Goal: Information Seeking & Learning: Learn about a topic

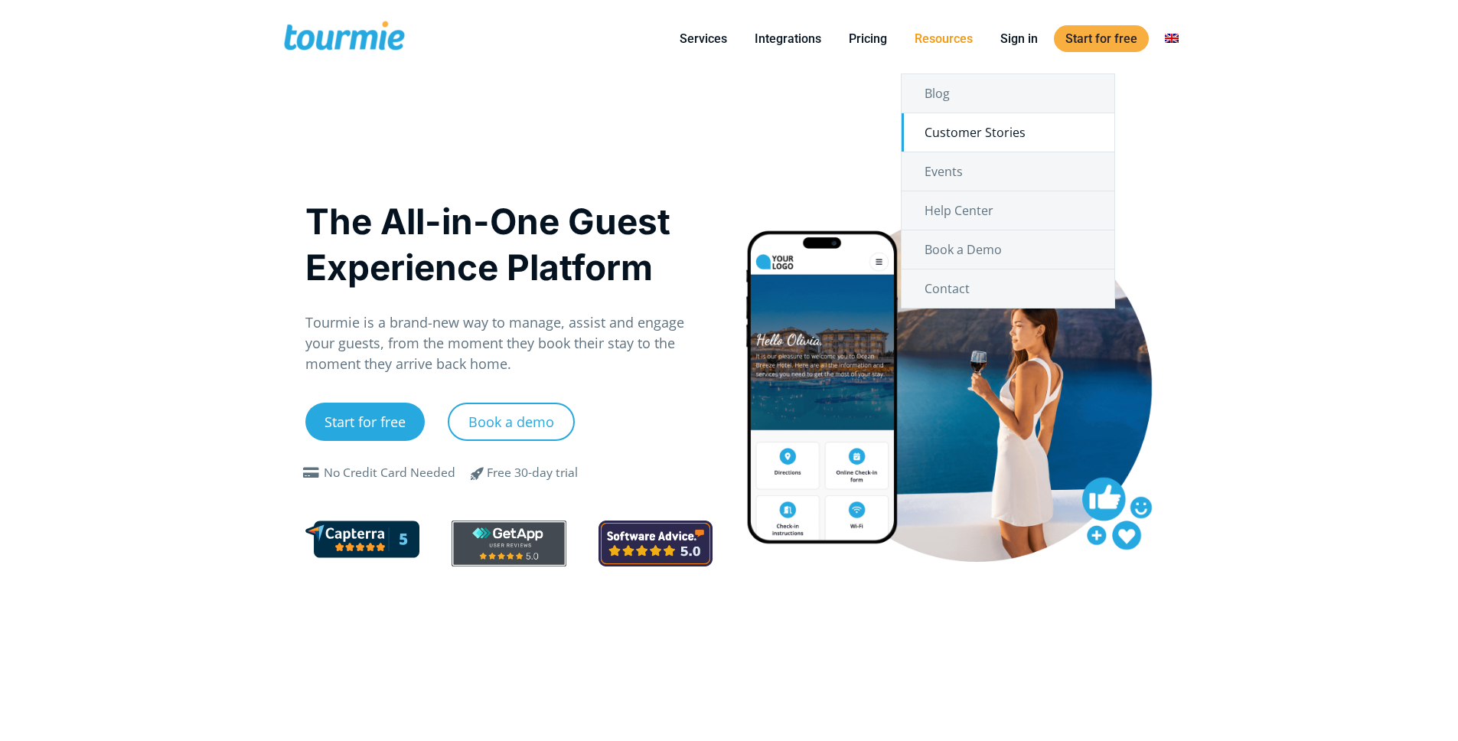
click at [994, 132] on link "Customer Stories" at bounding box center [1008, 132] width 213 height 38
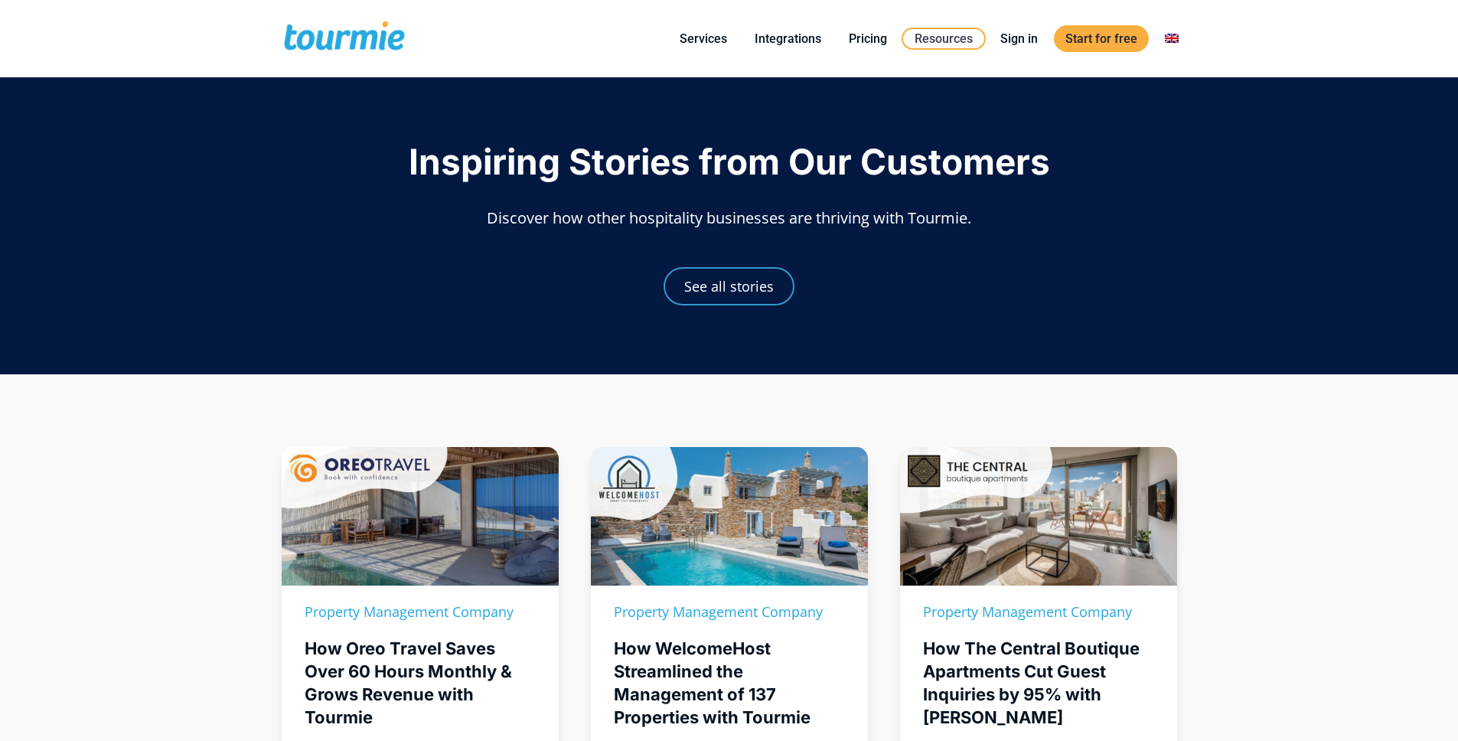
click at [645, 148] on span "Inspiring Stories from Our Customers" at bounding box center [730, 161] width 642 height 43
click at [605, 165] on span "Inspiring Stories from Our Customers" at bounding box center [730, 161] width 642 height 43
click at [515, 158] on span "Inspiring Stories from Our Customers" at bounding box center [730, 161] width 642 height 43
click at [655, 163] on span "Inspiring Stories from Our Customers" at bounding box center [730, 161] width 642 height 43
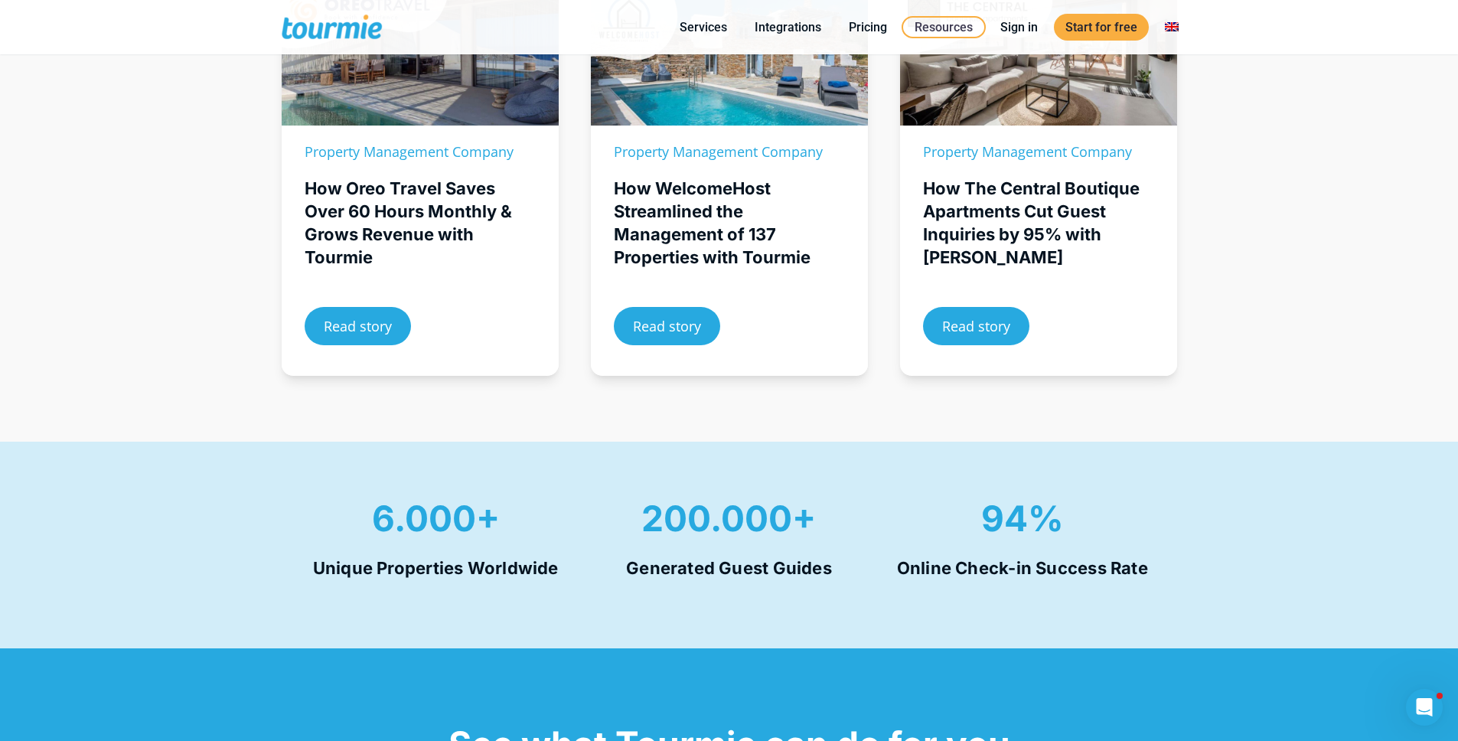
scroll to position [463, 0]
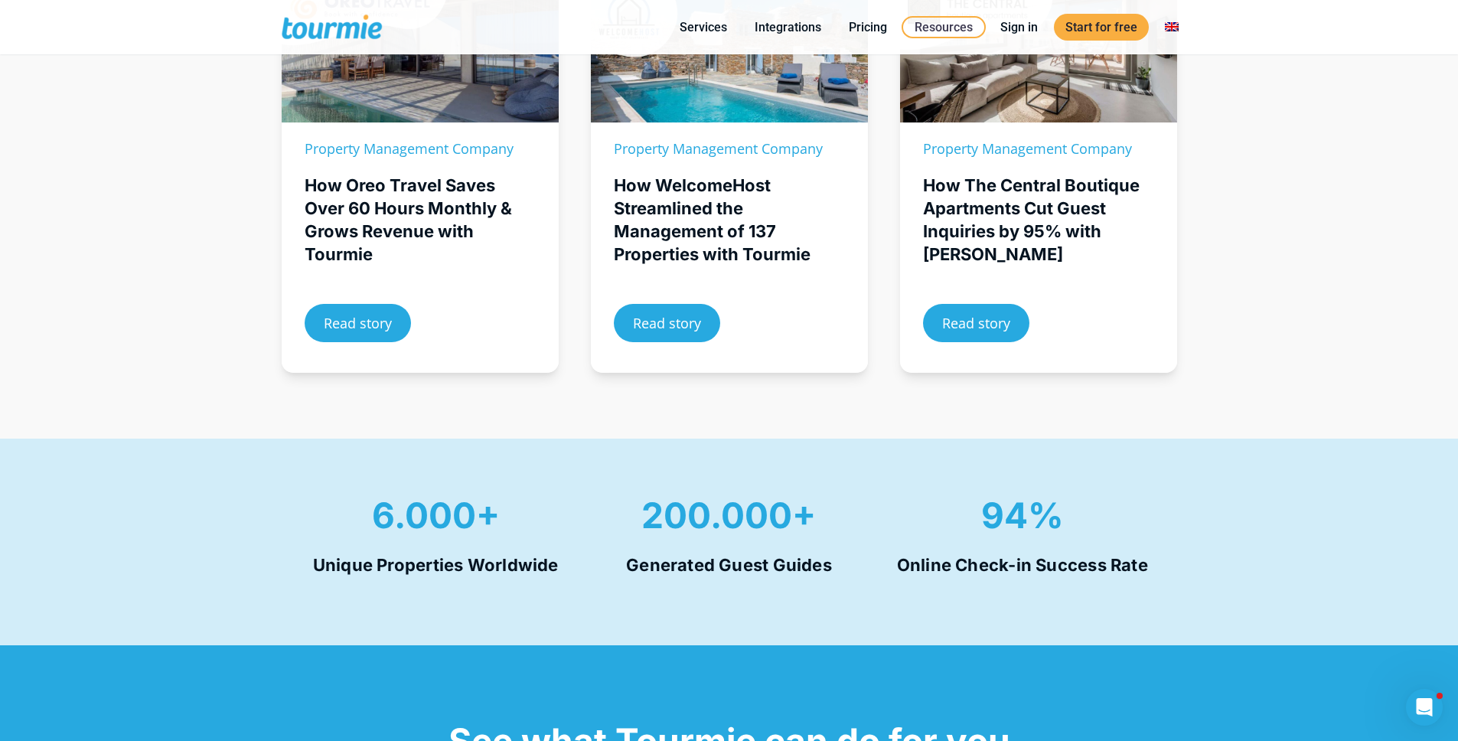
click at [193, 240] on div "Property Management Company How Oreo Travel Saves Over 60 Hours Monthly & Grows…" at bounding box center [729, 174] width 1458 height 527
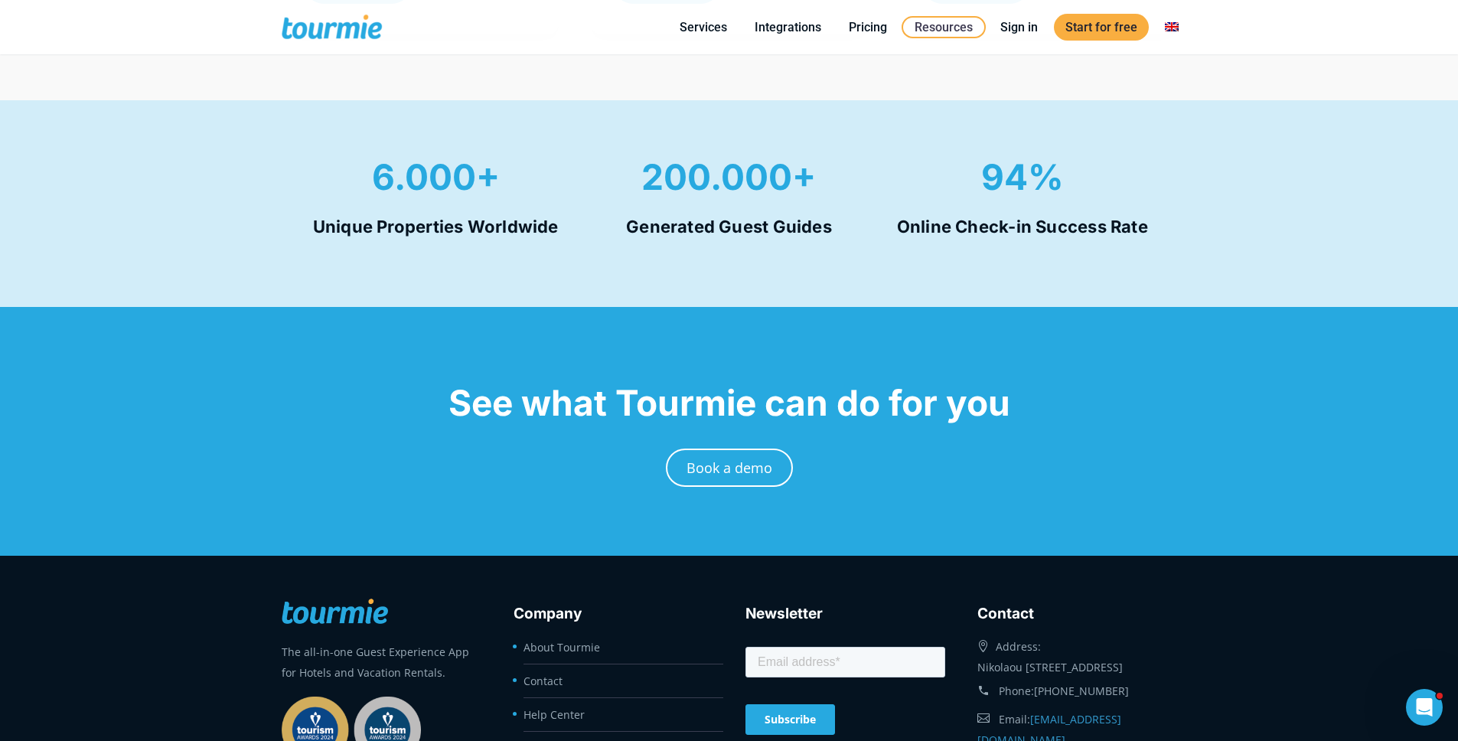
scroll to position [815, 0]
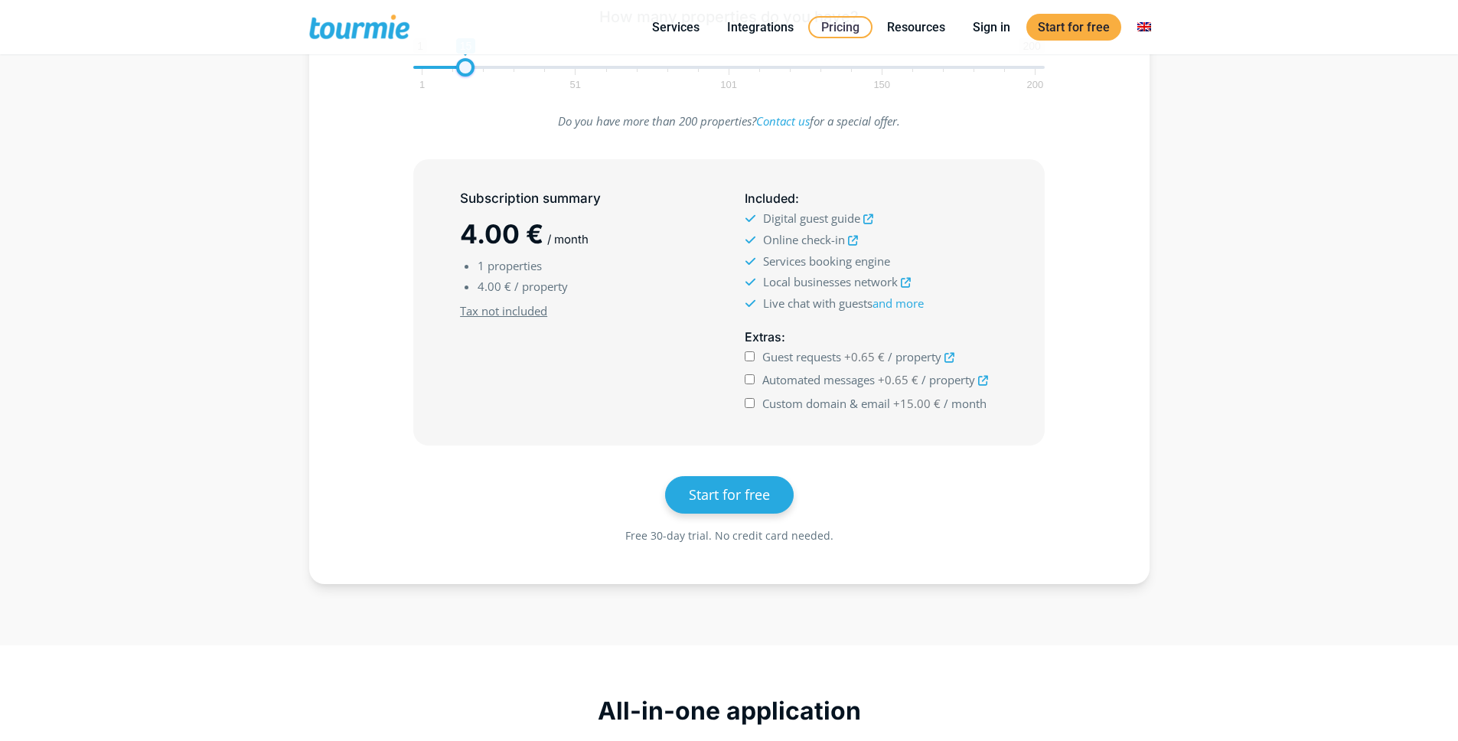
drag, startPoint x: 452, startPoint y: 73, endPoint x: 466, endPoint y: 73, distance: 14.6
click at [466, 73] on span at bounding box center [465, 67] width 18 height 18
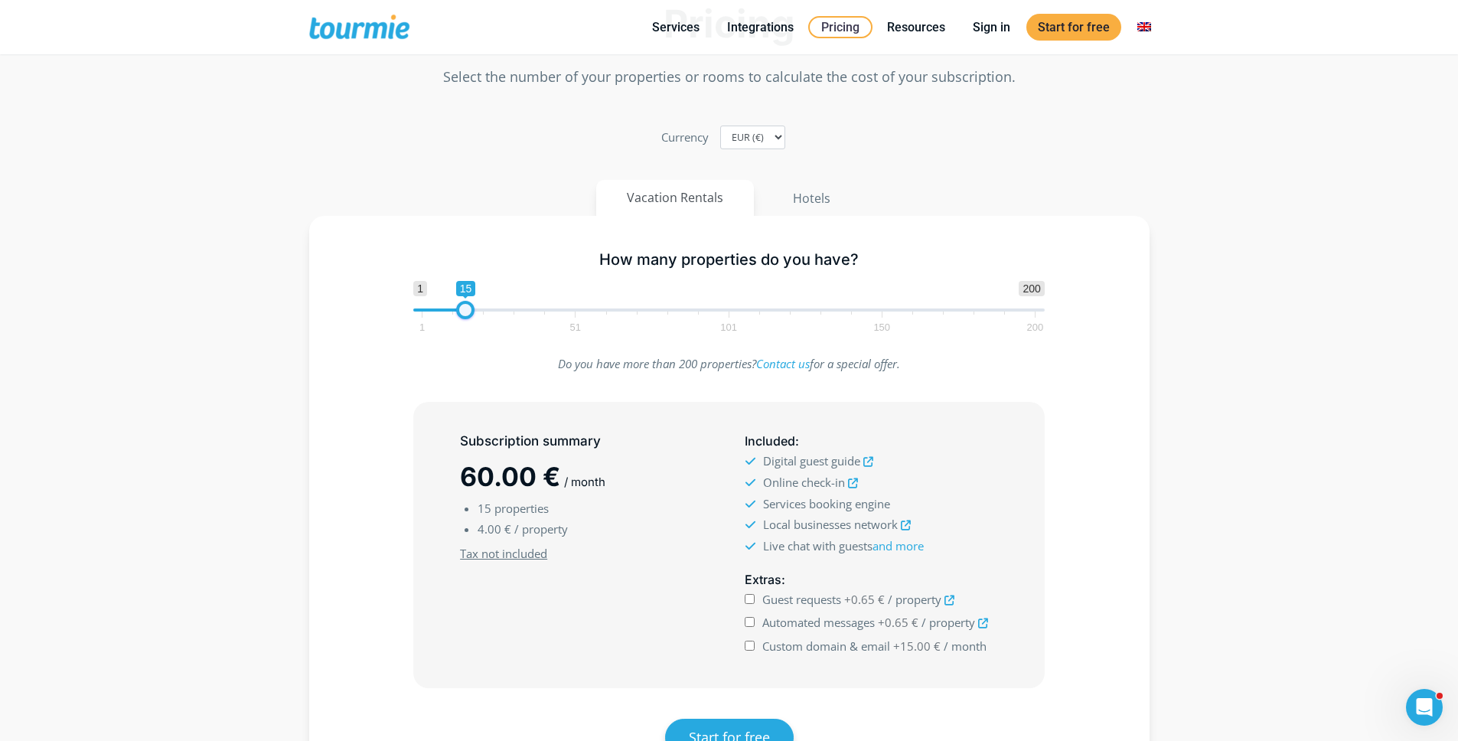
type input "14"
click at [463, 311] on span at bounding box center [462, 310] width 18 height 18
click at [364, 375] on div "Do you have more than 200 properties? Contact us for a special offer." at bounding box center [729, 371] width 796 height 34
click at [799, 648] on span "Custom domain & email" at bounding box center [826, 645] width 128 height 15
click at [755, 648] on input "Custom domain & email +15.00 € / month" at bounding box center [750, 646] width 10 height 10
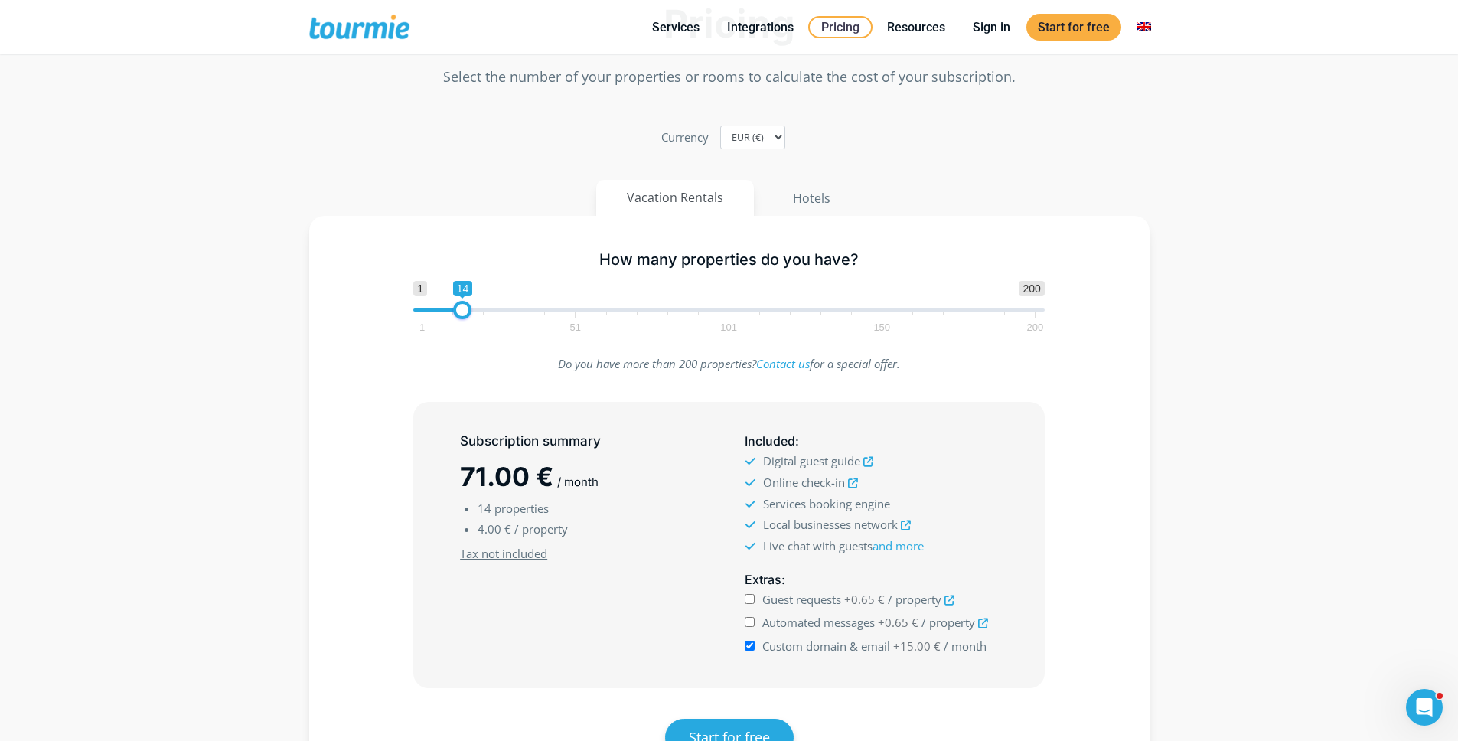
click at [799, 648] on span "Custom domain & email" at bounding box center [826, 645] width 128 height 15
click at [755, 648] on input "Custom domain & email +15.00 € / month" at bounding box center [750, 646] width 10 height 10
click at [799, 648] on span "Custom domain & email" at bounding box center [826, 645] width 128 height 15
click at [755, 648] on input "Custom domain & email +15.00 € / month" at bounding box center [750, 646] width 10 height 10
click at [799, 648] on span "Custom domain & email" at bounding box center [826, 645] width 128 height 15
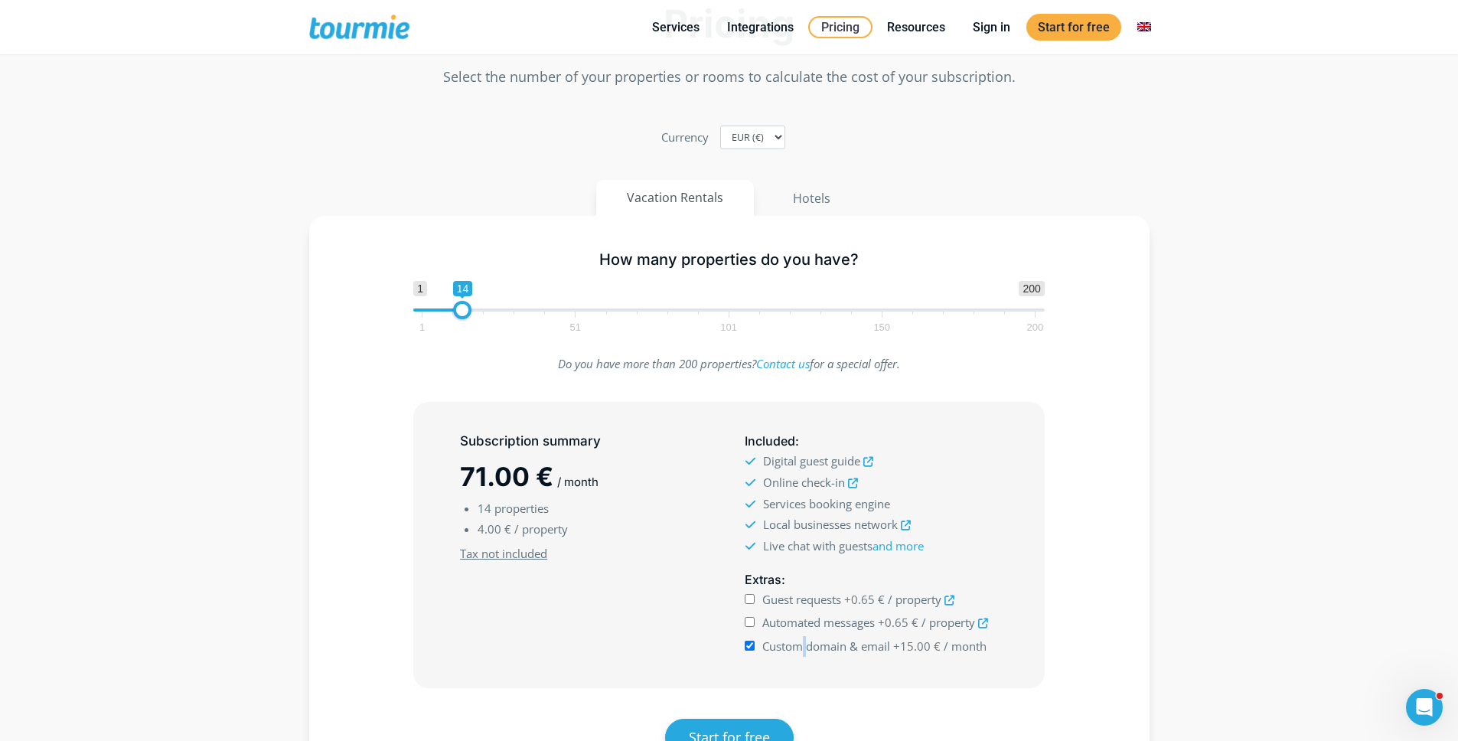
click at [755, 648] on input "Custom domain & email +15.00 € / month" at bounding box center [750, 646] width 10 height 10
checkbox input "false"
click at [817, 200] on button "Hotels" at bounding box center [812, 198] width 100 height 37
type input "1"
drag, startPoint x: 429, startPoint y: 312, endPoint x: 412, endPoint y: 313, distance: 17.7
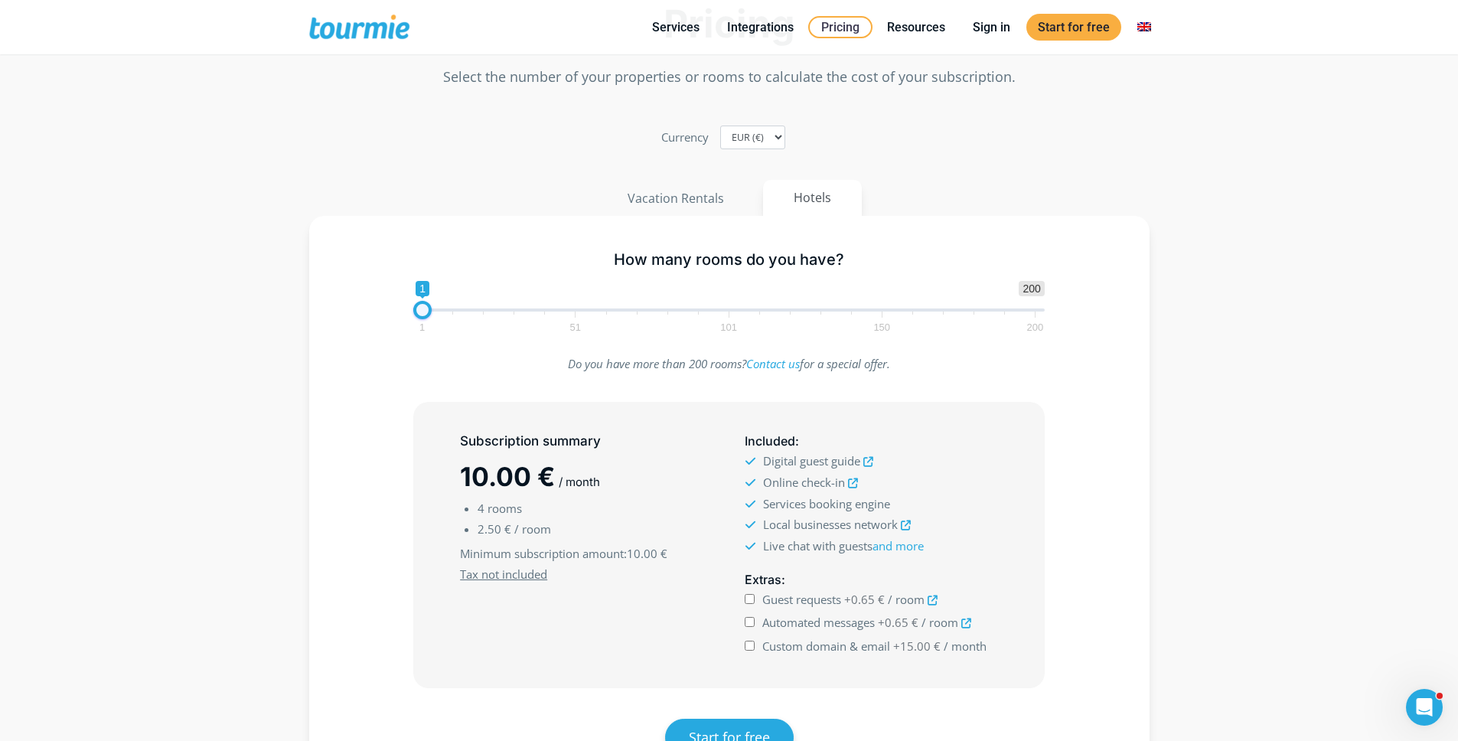
click at [412, 313] on div "1 200 0 0 1 1 51 101 150 200 1" at bounding box center [729, 306] width 664 height 50
click at [381, 393] on div "How many rooms do you have? 1 200 0 0 1 1 51 101 150 200 1 Do you have more tha…" at bounding box center [729, 521] width 841 height 611
click at [382, 393] on div "How many rooms do you have? 1 200 0 0 1 1 51 101 150 200 1 Do you have more tha…" at bounding box center [729, 521] width 841 height 611
drag, startPoint x: 382, startPoint y: 393, endPoint x: 537, endPoint y: 321, distance: 170.9
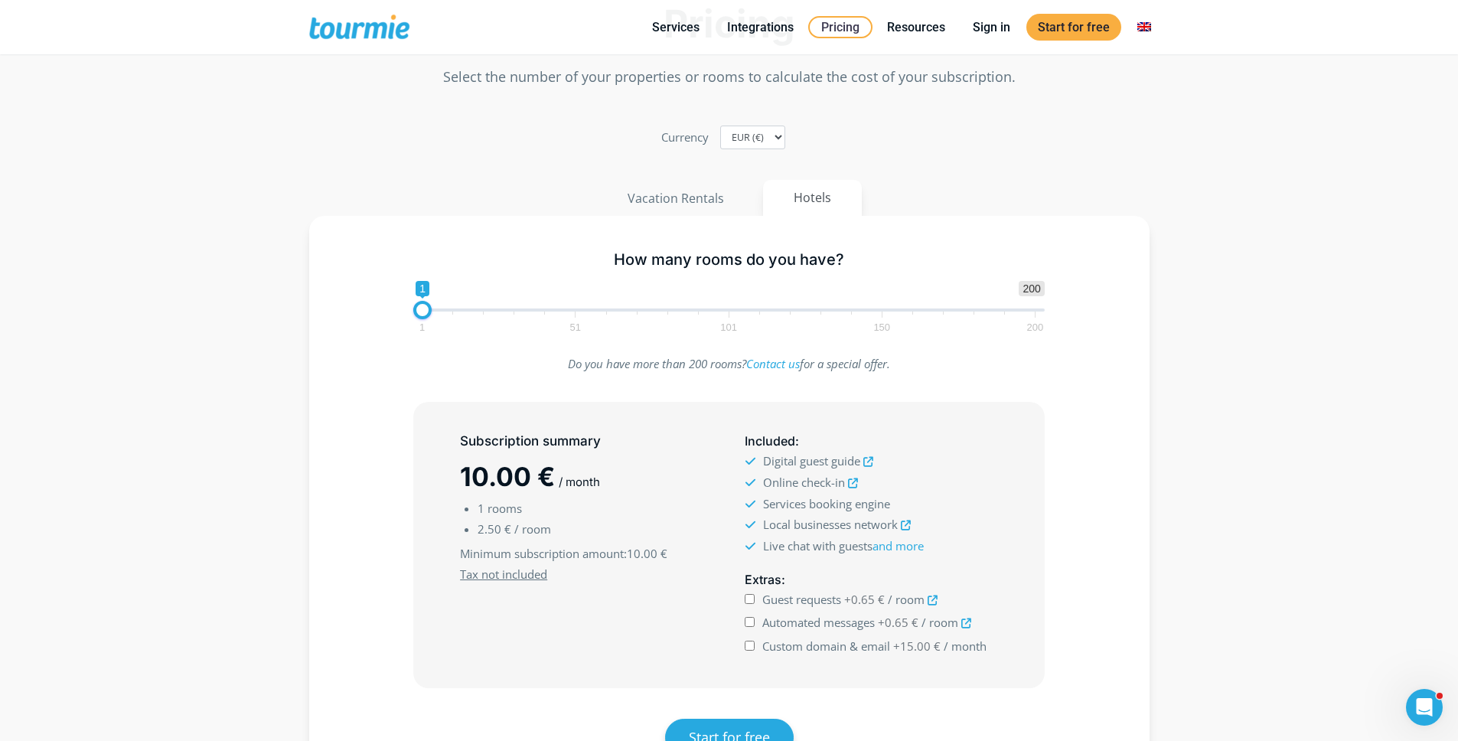
click at [382, 393] on div "How many rooms do you have? 1 200 0 0 1 1 51 101 150 200 1 Do you have more tha…" at bounding box center [729, 521] width 841 height 611
click at [714, 208] on button "Vacation Rentals" at bounding box center [675, 198] width 159 height 37
click at [823, 201] on button "Hotels" at bounding box center [812, 198] width 100 height 37
